Goal: Task Accomplishment & Management: Complete application form

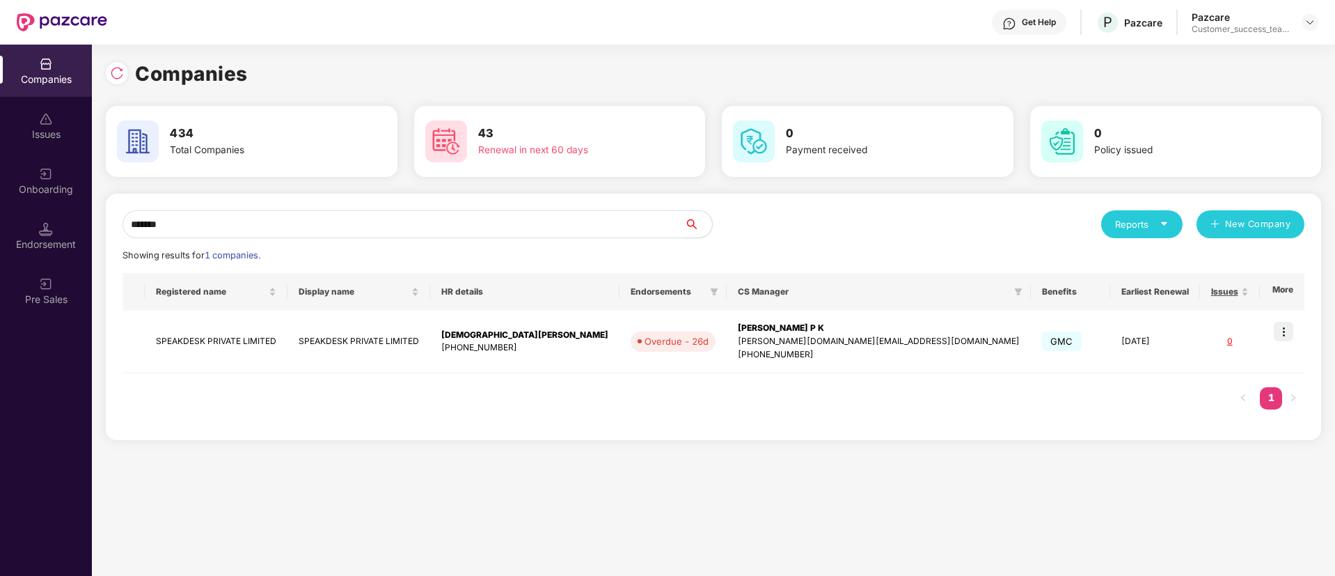
click at [350, 229] on input "*******" at bounding box center [404, 224] width 562 height 28
type input "*"
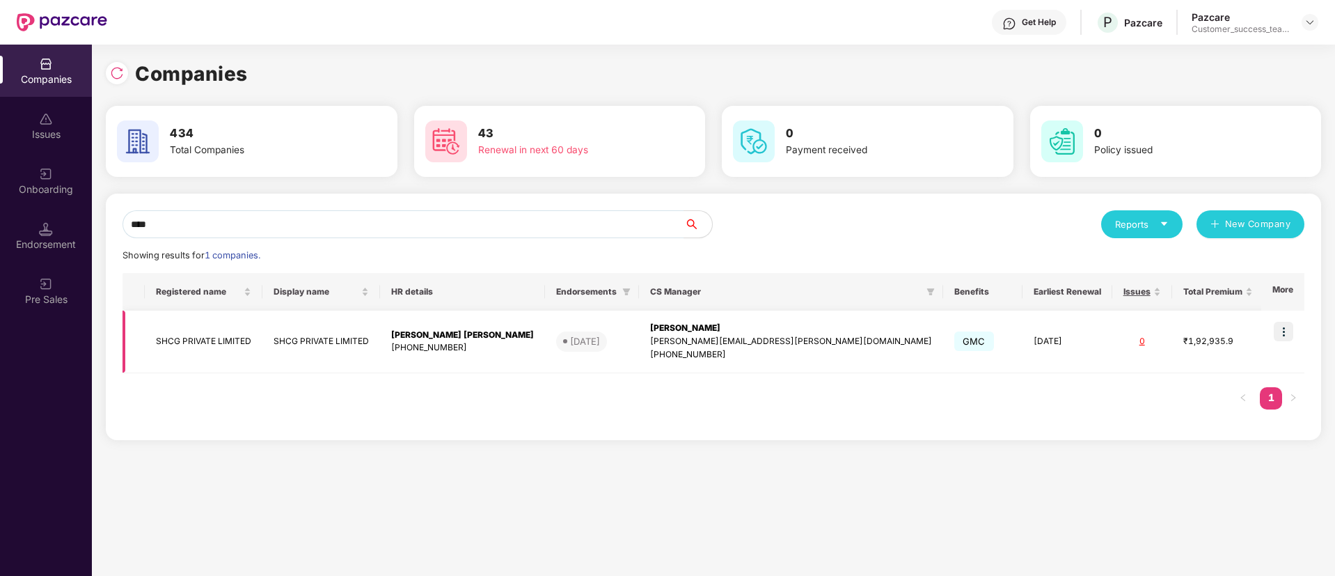
type input "****"
click at [1283, 329] on img at bounding box center [1283, 331] width 19 height 19
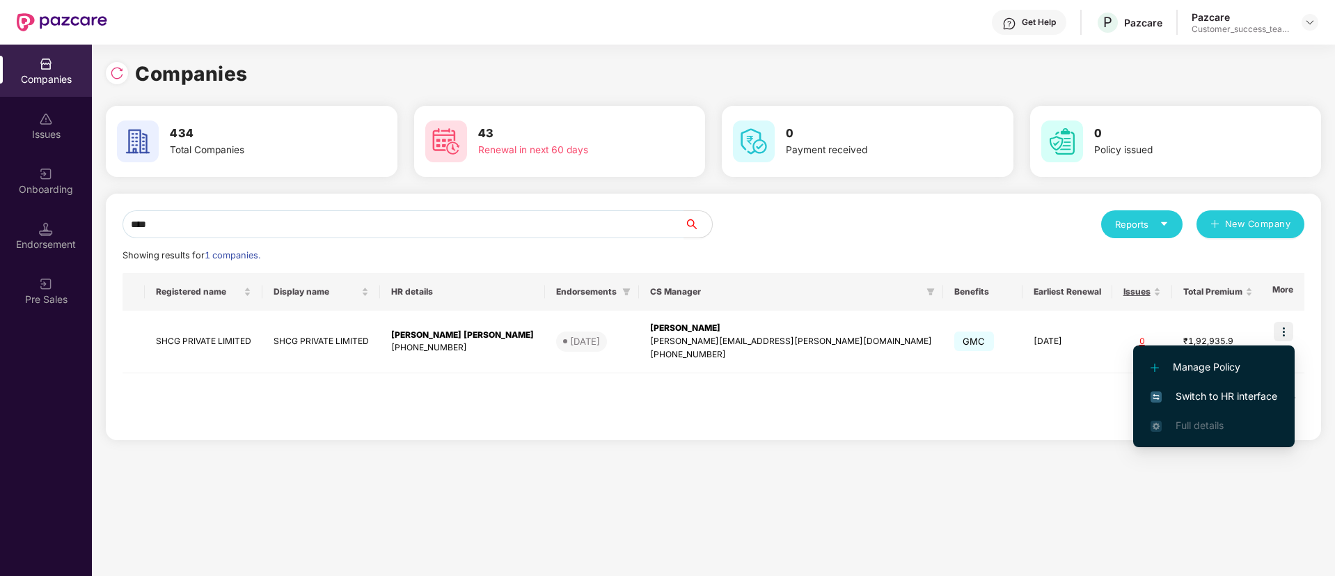
click at [1261, 398] on span "Switch to HR interface" at bounding box center [1214, 396] width 127 height 15
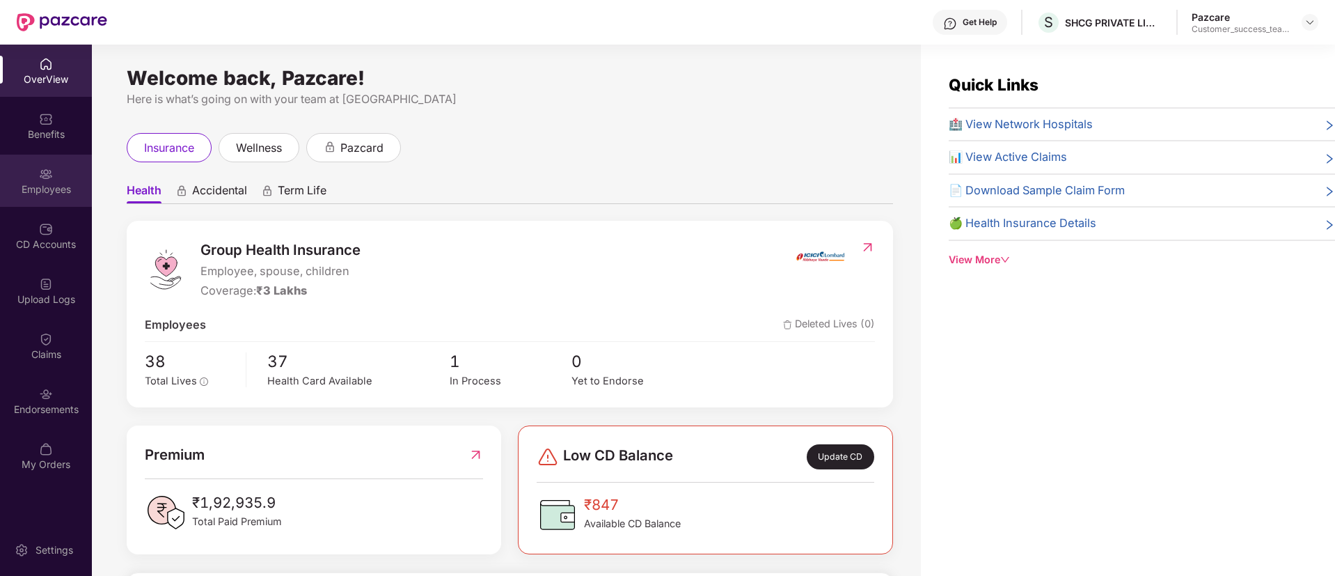
click at [62, 196] on div "Employees" at bounding box center [46, 181] width 92 height 52
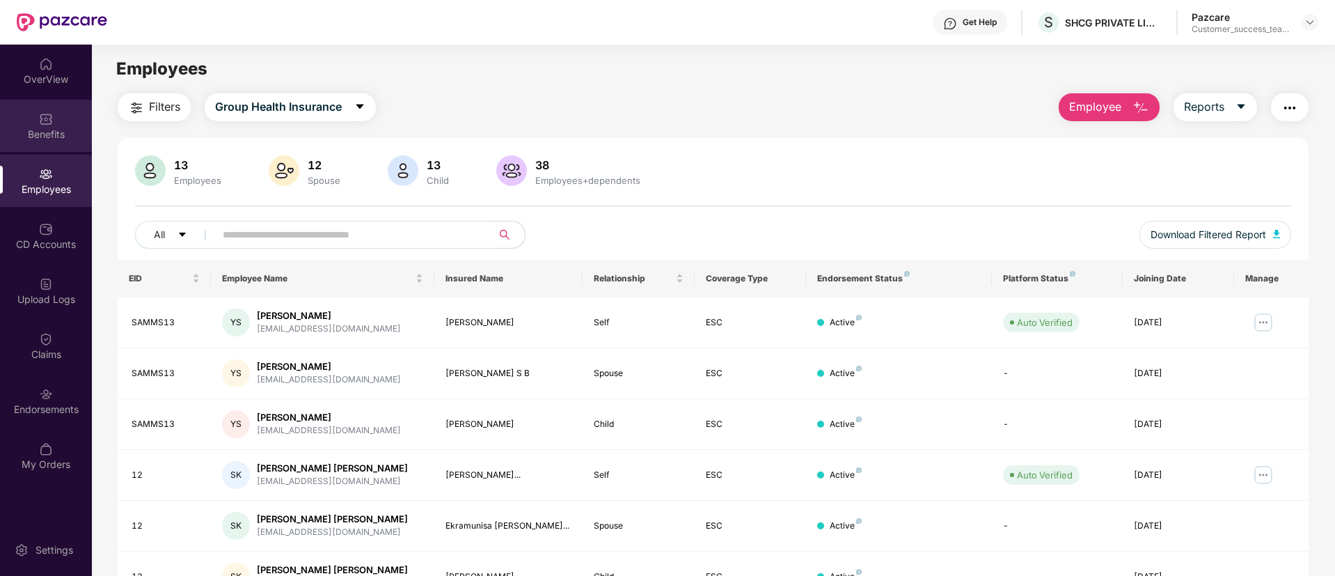
click at [62, 125] on div "Benefits" at bounding box center [46, 126] width 92 height 52
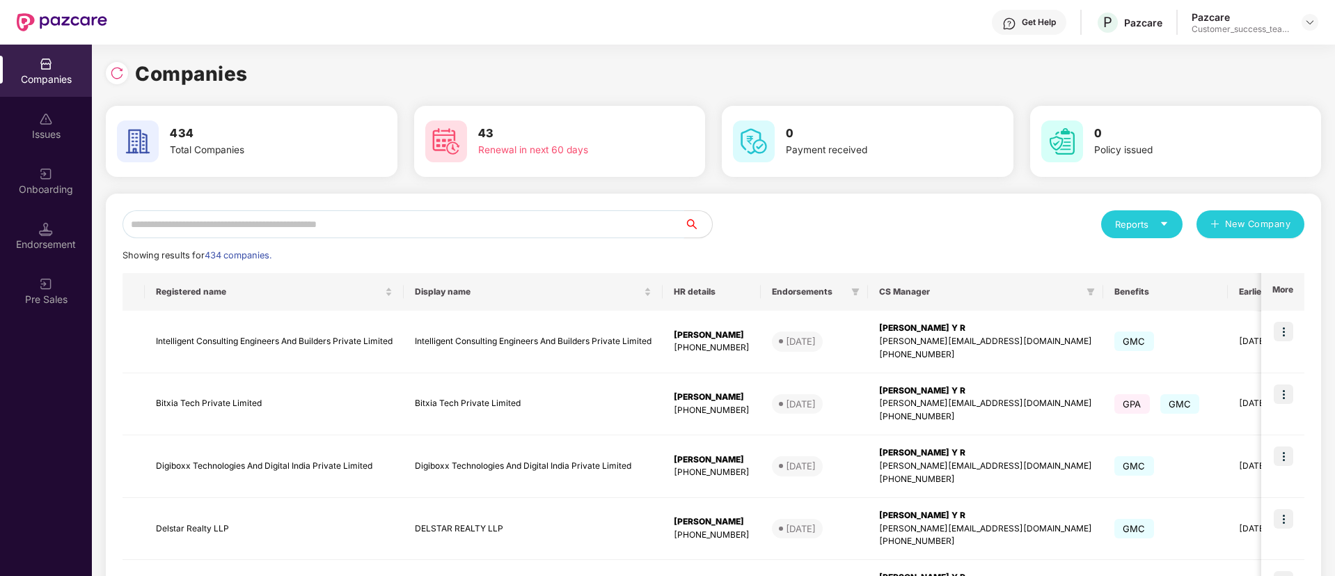
click at [347, 214] on input "text" at bounding box center [404, 224] width 562 height 28
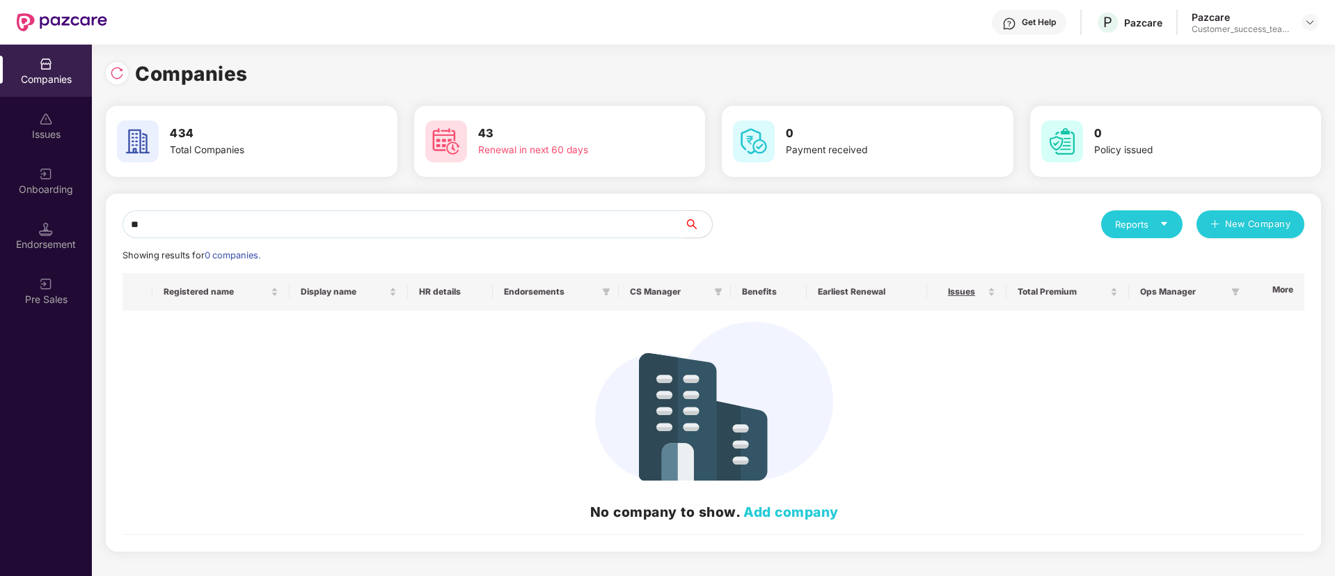
type input "*"
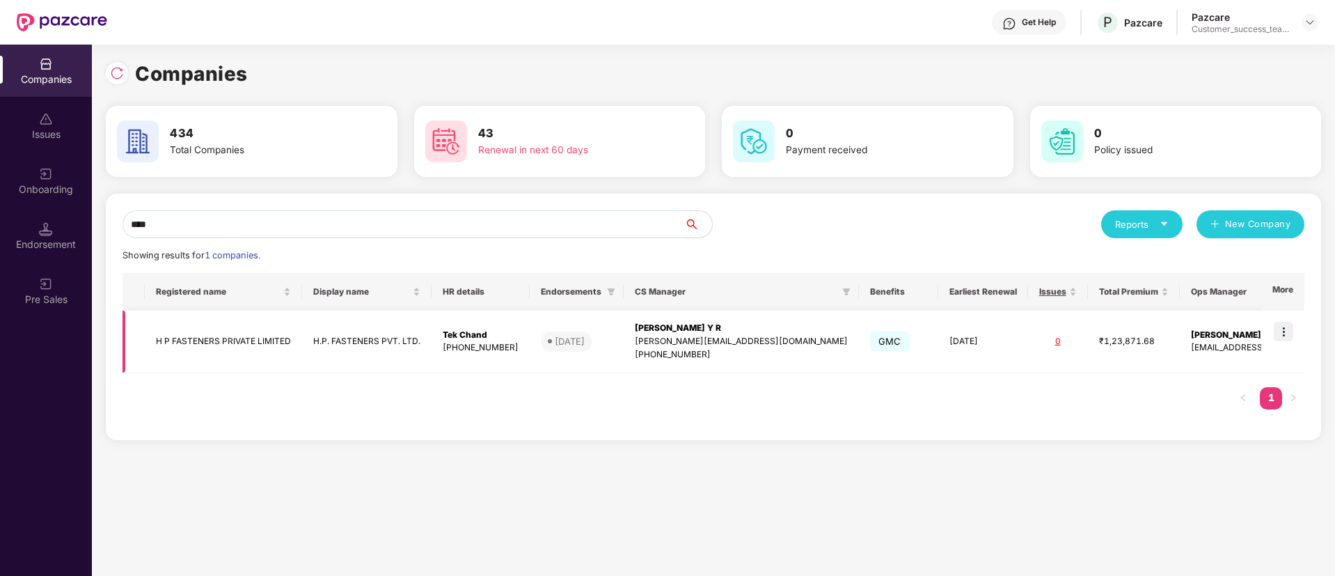
type input "****"
click at [1283, 329] on img at bounding box center [1283, 331] width 19 height 19
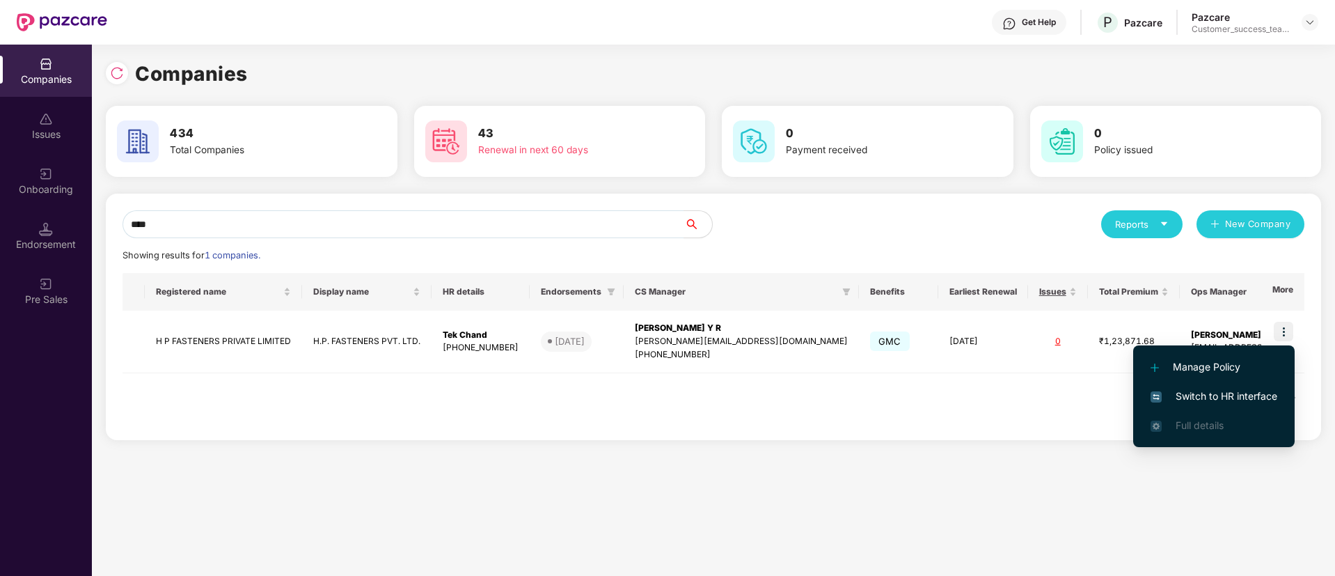
click at [1264, 399] on span "Switch to HR interface" at bounding box center [1214, 396] width 127 height 15
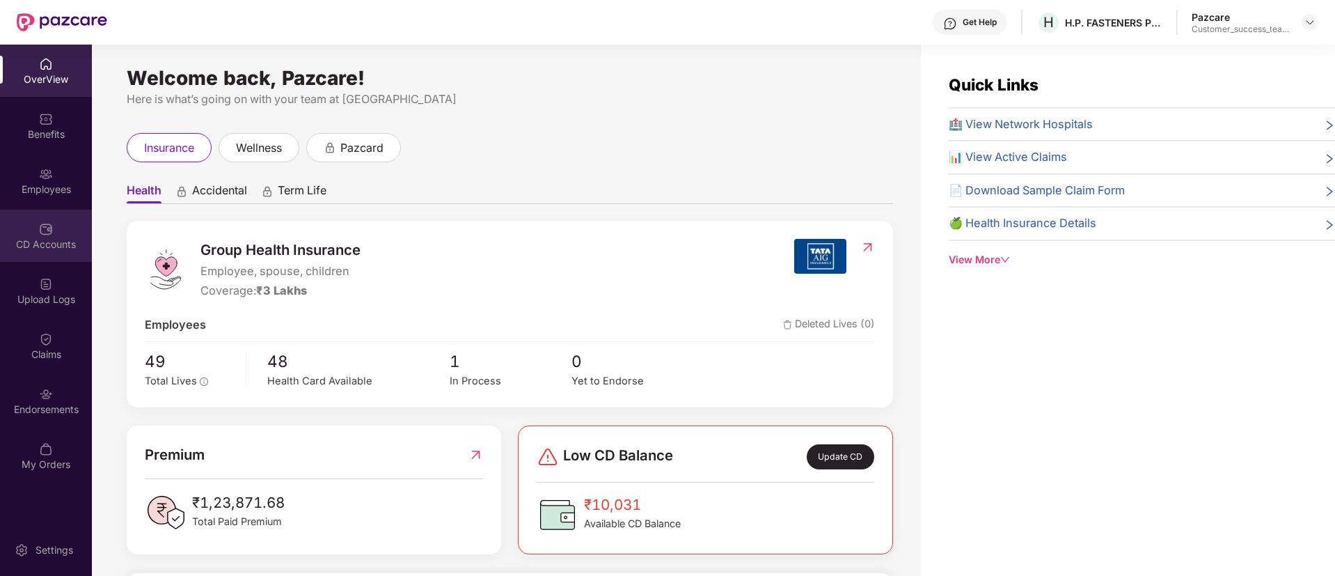
click at [44, 246] on div "CD Accounts" at bounding box center [46, 244] width 92 height 14
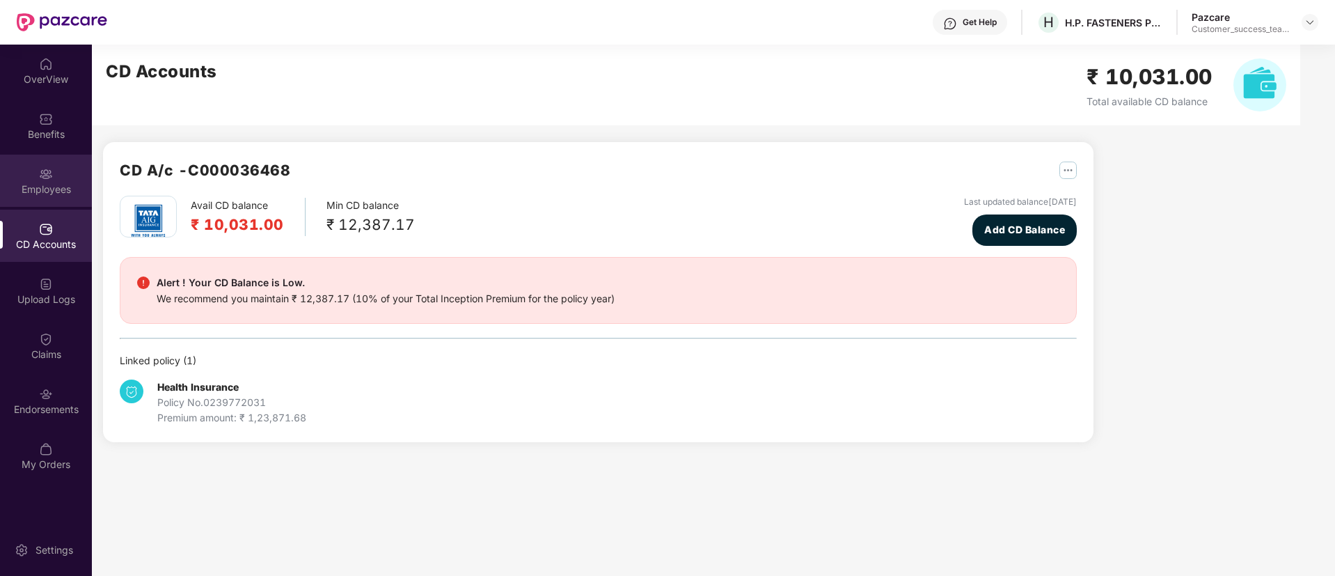
click at [58, 192] on div "Employees" at bounding box center [46, 189] width 92 height 14
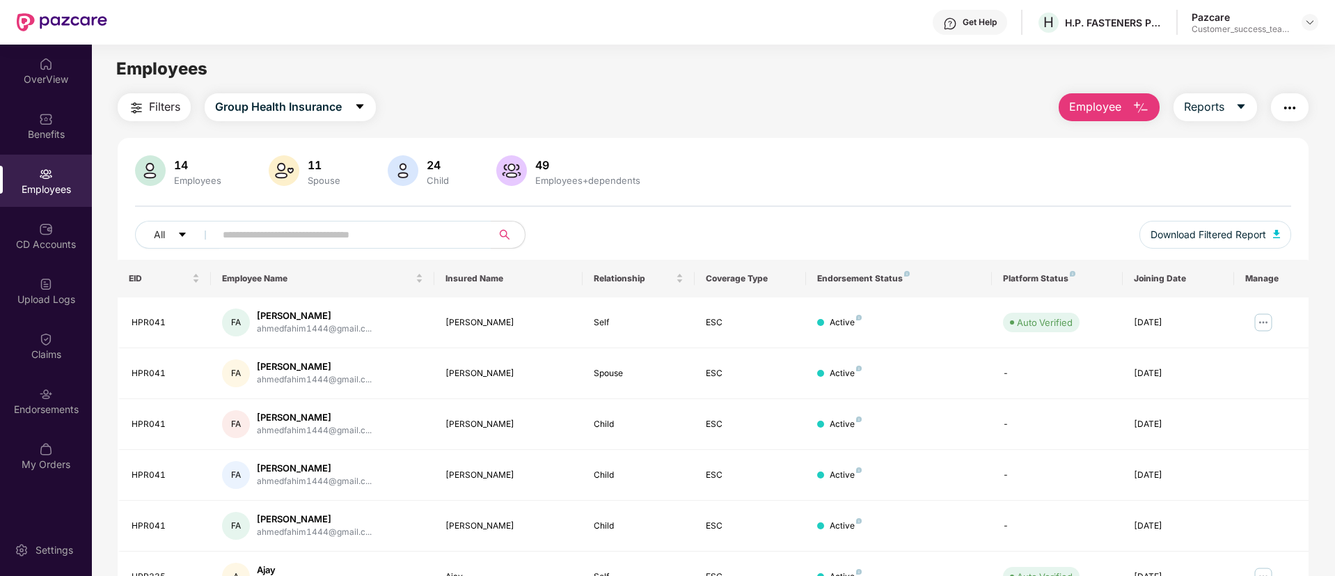
click at [1120, 106] on span "Employee" at bounding box center [1095, 106] width 52 height 17
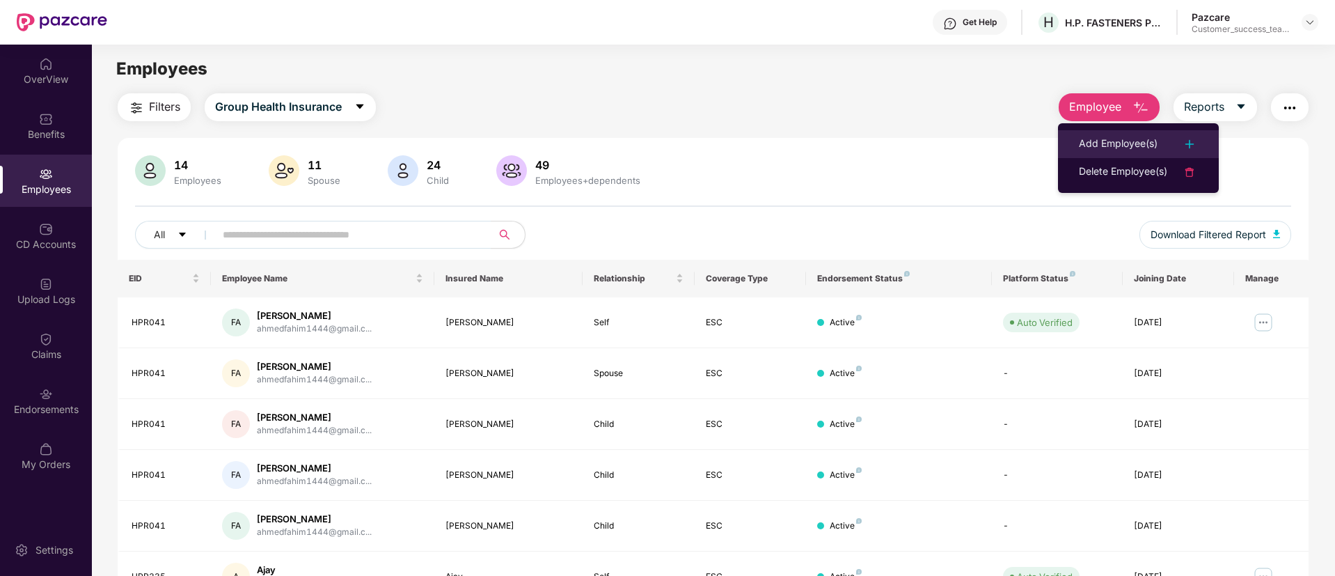
click at [1114, 140] on div "Add Employee(s)" at bounding box center [1118, 144] width 79 height 17
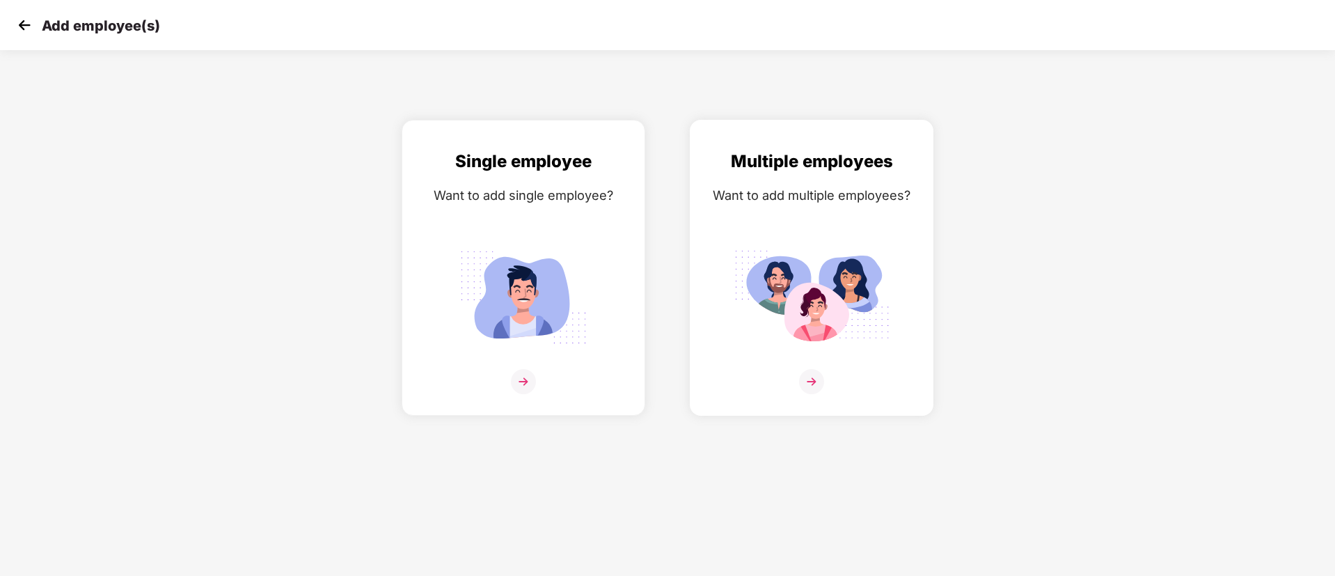
click at [807, 388] on img at bounding box center [811, 381] width 25 height 25
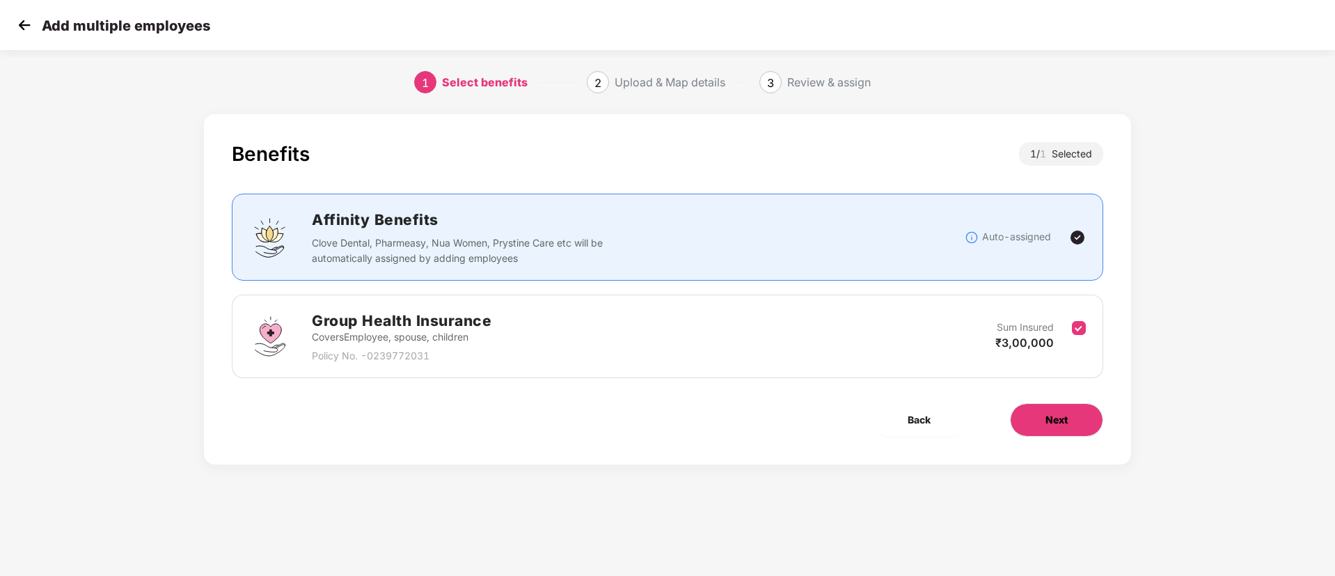
click at [1049, 424] on span "Next" at bounding box center [1057, 419] width 22 height 15
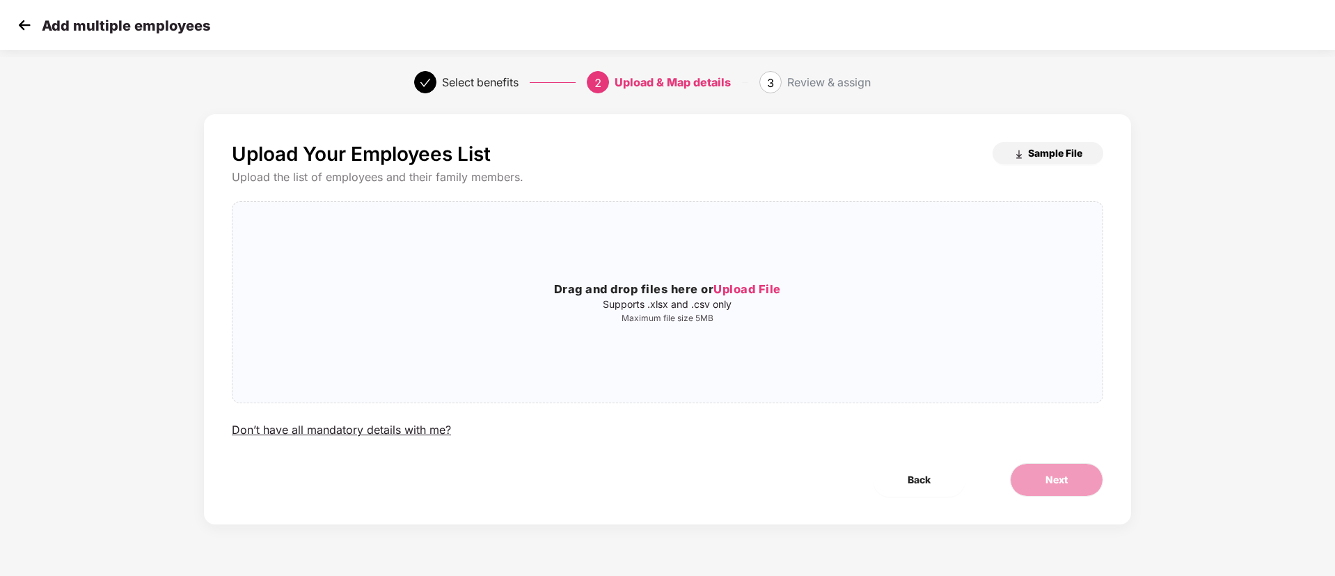
click at [1065, 151] on span "Sample File" at bounding box center [1055, 152] width 54 height 13
click at [21, 31] on img at bounding box center [24, 25] width 21 height 21
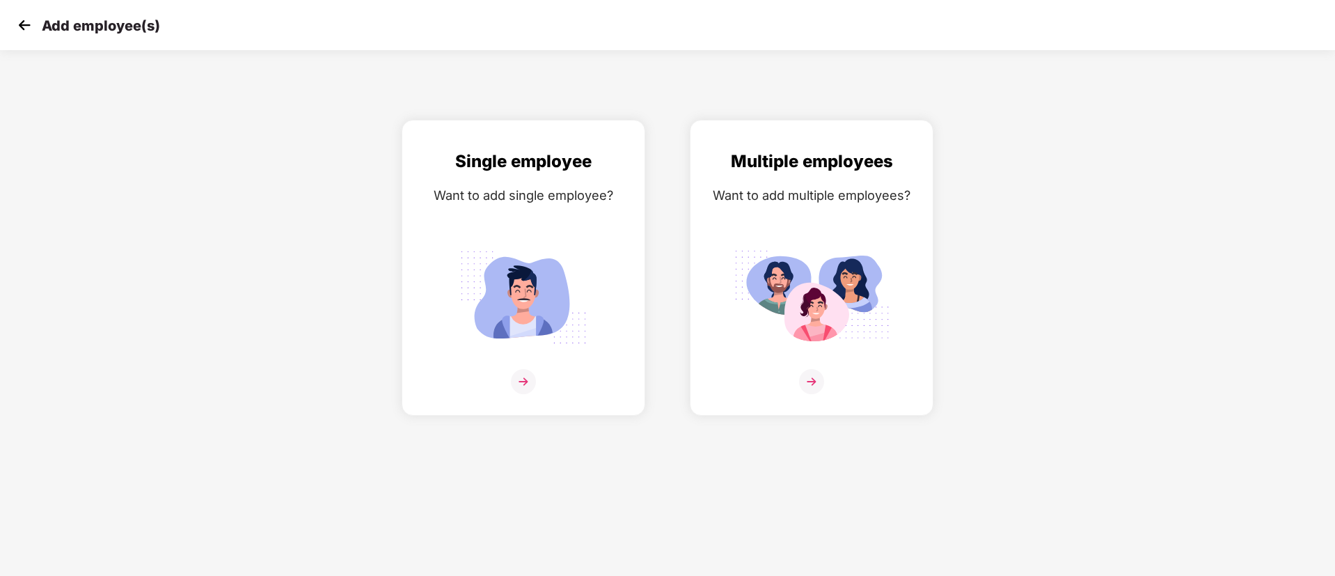
click at [52, 24] on p "Add employee(s)" at bounding box center [101, 25] width 118 height 17
click at [24, 24] on img at bounding box center [24, 25] width 21 height 21
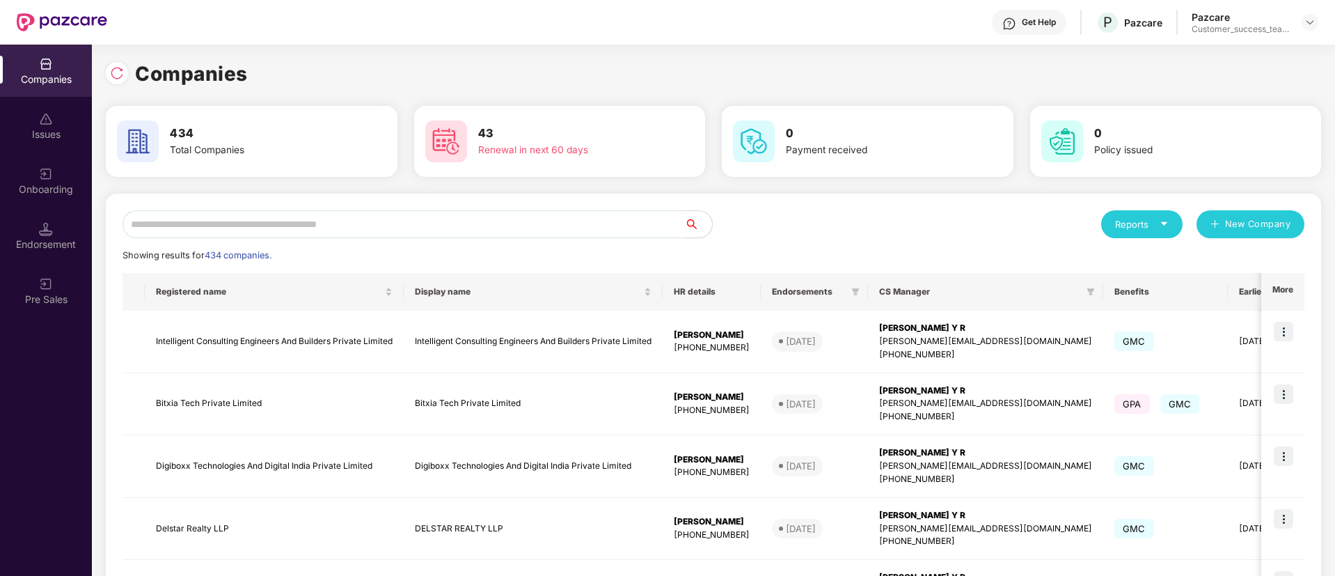
click at [373, 225] on input "text" at bounding box center [404, 224] width 562 height 28
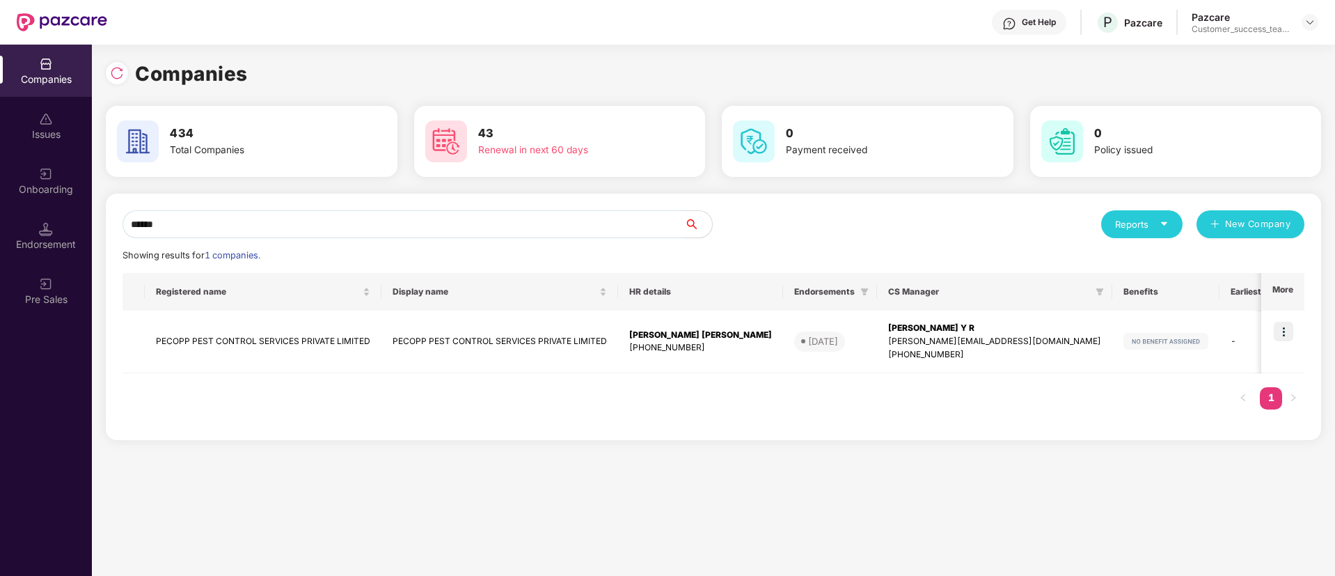
type input "******"
